Goal: Obtain resource: Download file/media

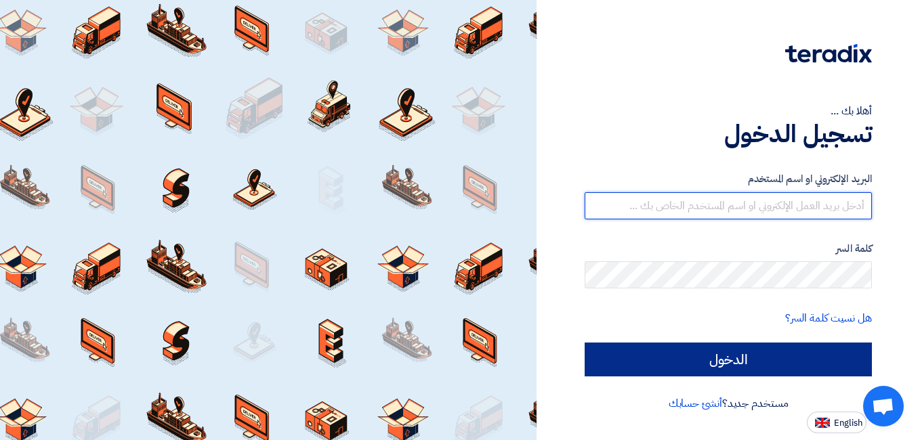
type input "[PERSON_NAME][EMAIL_ADDRESS][DOMAIN_NAME]"
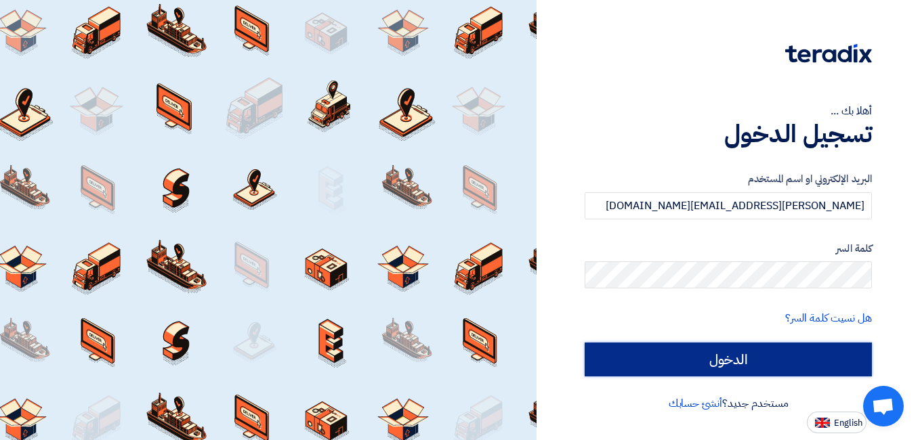
click at [742, 358] on input "الدخول" at bounding box center [728, 360] width 287 height 34
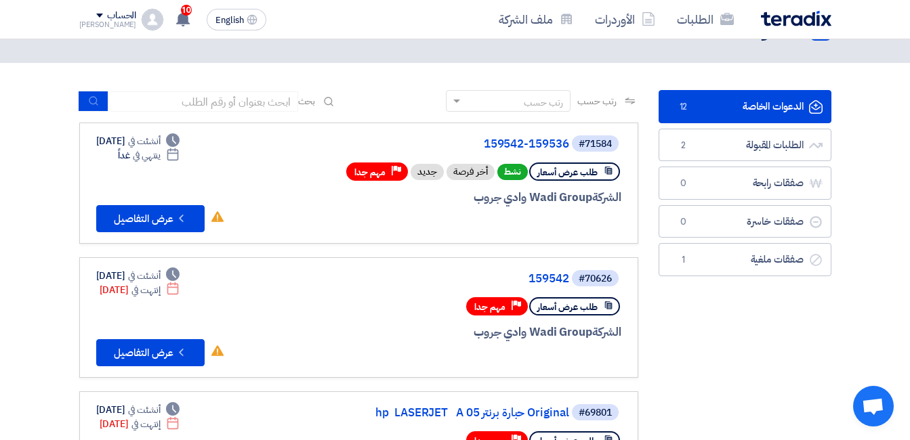
scroll to position [68, 0]
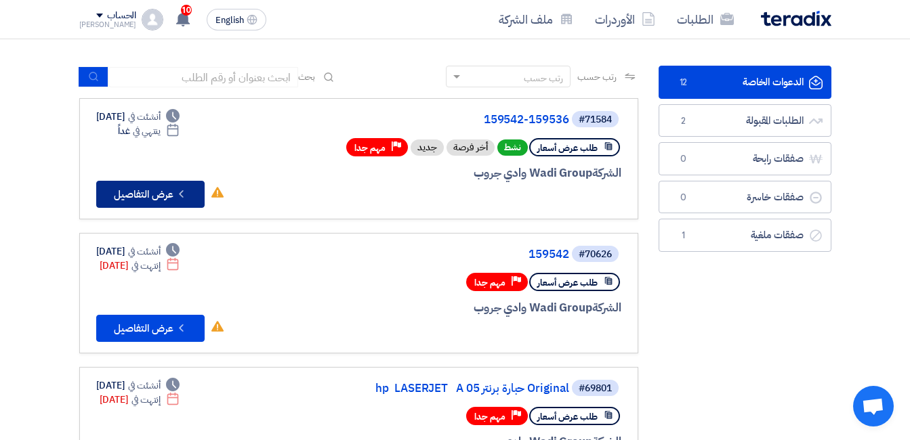
click at [165, 192] on button "Check details عرض التفاصيل" at bounding box center [150, 194] width 108 height 27
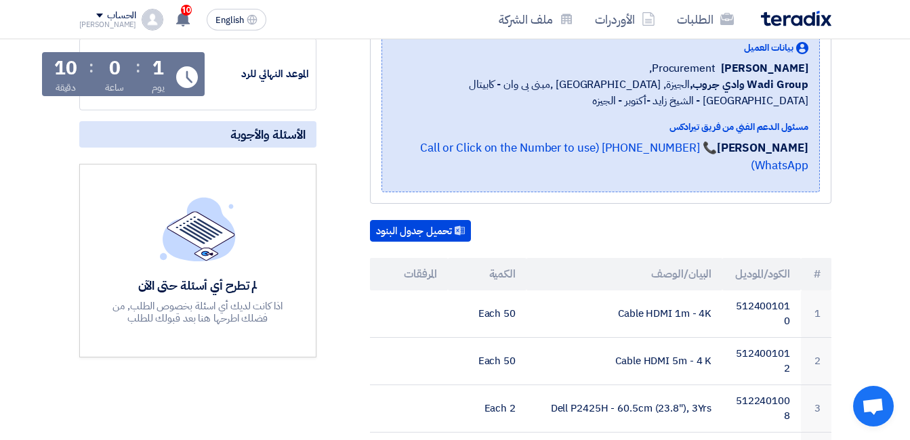
scroll to position [136, 0]
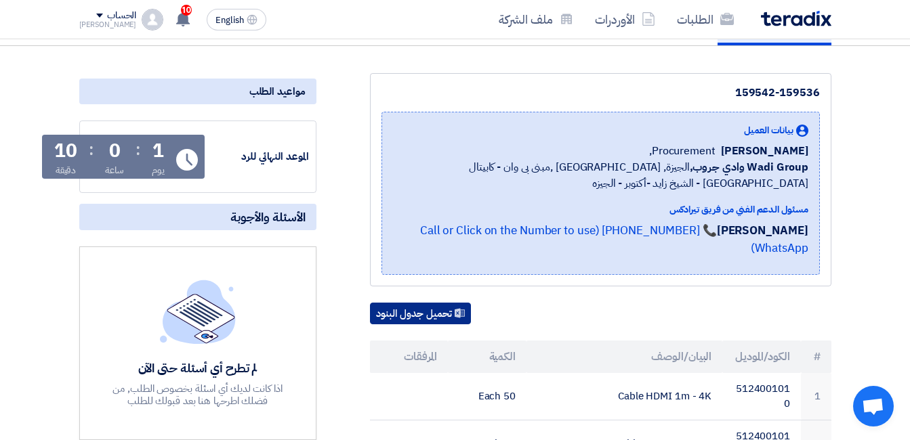
click at [436, 303] on button "تحميل جدول البنود" at bounding box center [420, 314] width 101 height 22
